Goal: Task Accomplishment & Management: Use online tool/utility

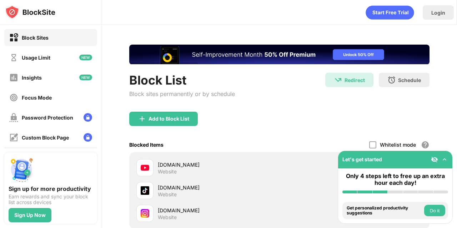
scroll to position [81, 0]
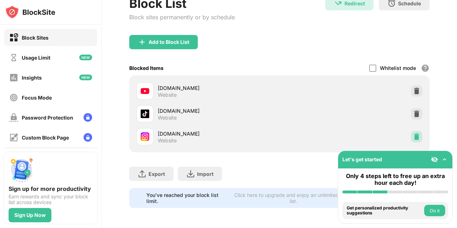
click at [411, 133] on div at bounding box center [416, 136] width 11 height 11
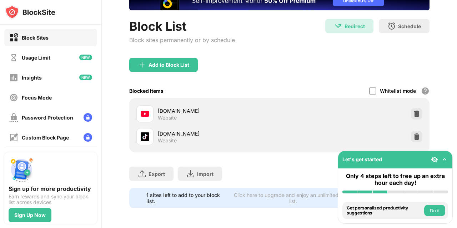
scroll to position [0, 0]
click at [191, 60] on div "Add to Block List" at bounding box center [163, 65] width 69 height 14
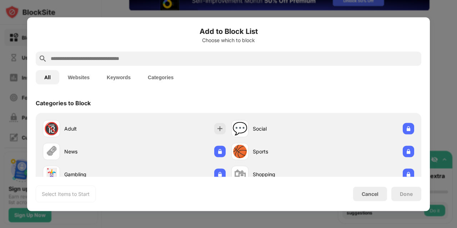
click at [177, 56] on input "text" at bounding box center [234, 58] width 368 height 9
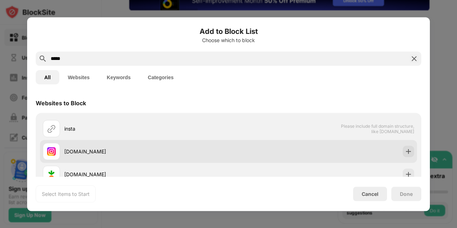
type input "*****"
click at [152, 155] on div "[DOMAIN_NAME]" at bounding box center [136, 151] width 186 height 17
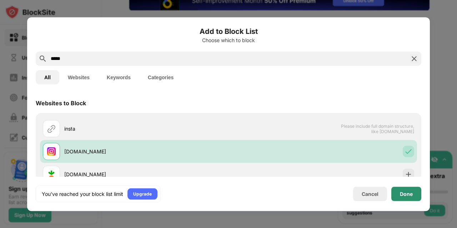
click at [407, 190] on div "Done" at bounding box center [406, 194] width 30 height 14
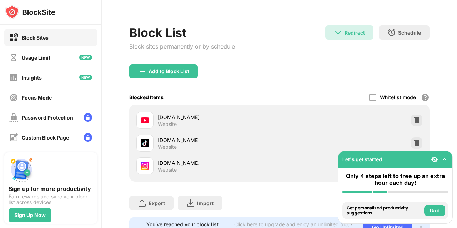
scroll to position [81, 0]
